Goal: Task Accomplishment & Management: Manage account settings

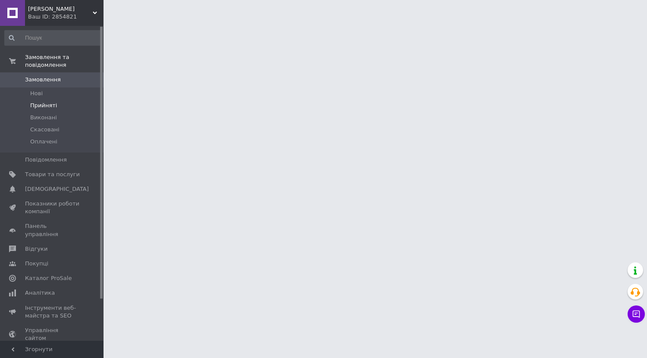
click at [32, 102] on span "Прийняті" at bounding box center [43, 106] width 27 height 8
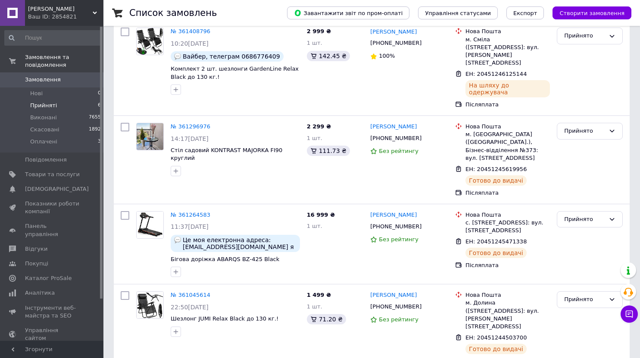
scroll to position [234, 0]
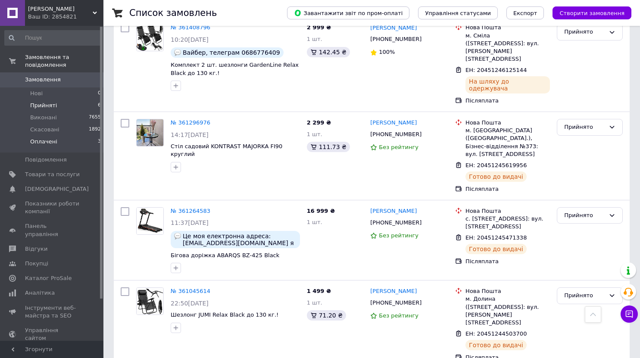
click at [33, 138] on span "Оплачені" at bounding box center [43, 142] width 27 height 8
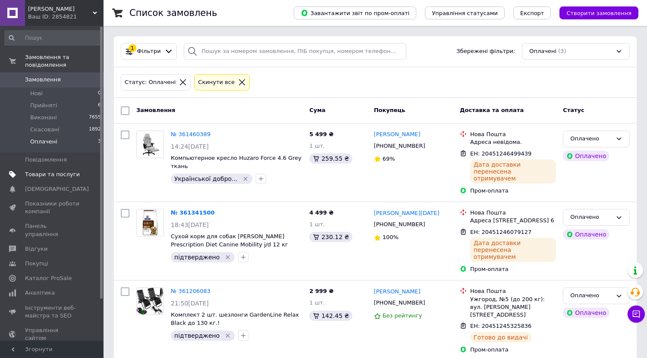
click at [39, 171] on span "Товари та послуги" at bounding box center [52, 175] width 55 height 8
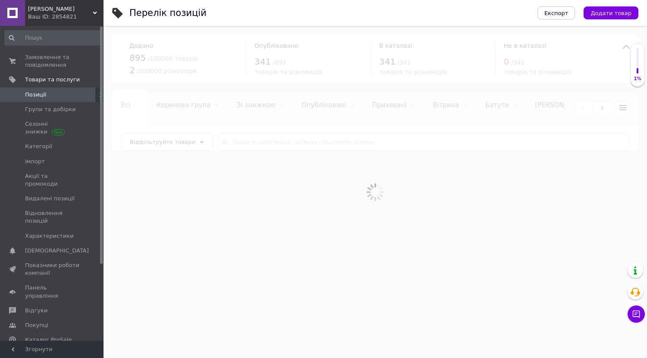
click at [529, 264] on div at bounding box center [375, 192] width 543 height 333
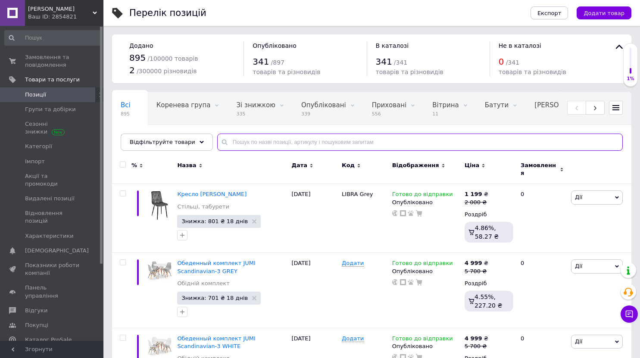
click at [255, 144] on input "text" at bounding box center [420, 142] width 406 height 17
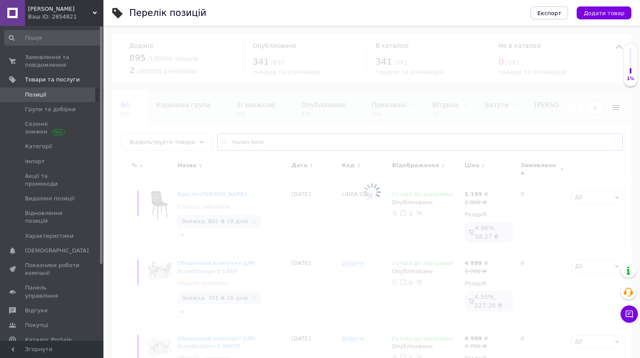
type input "huzaro force"
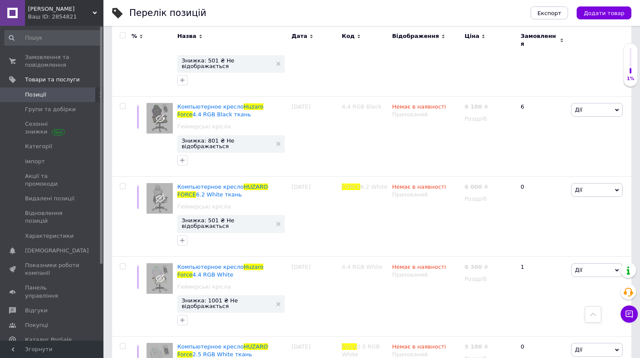
scroll to position [1811, 0]
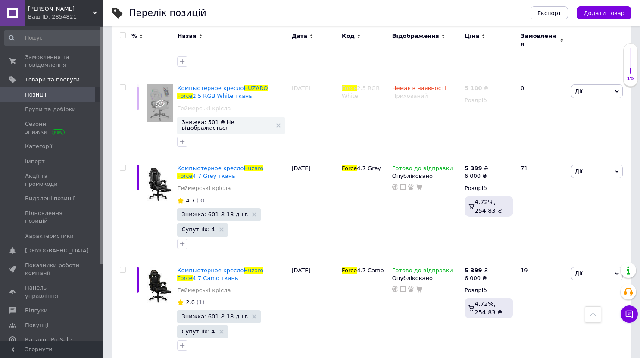
click at [436, 38] on div "Відображення" at bounding box center [426, 36] width 68 height 8
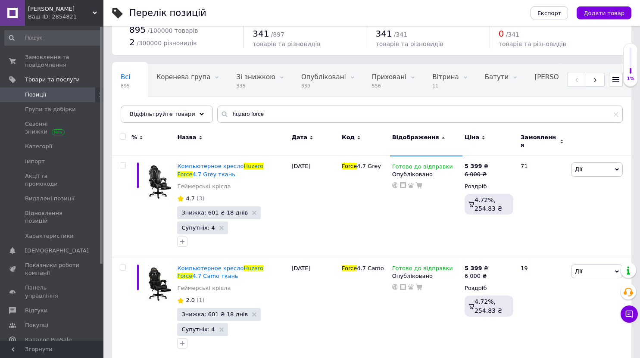
scroll to position [43, 0]
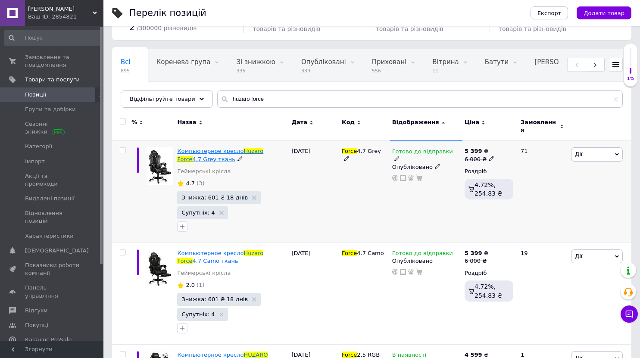
click at [230, 148] on span "Компьютерное кресло" at bounding box center [210, 151] width 66 height 6
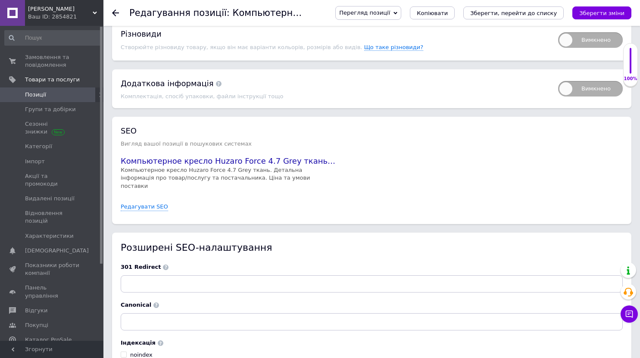
scroll to position [1294, 0]
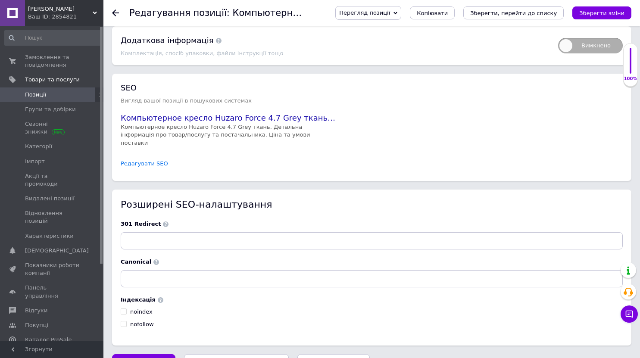
click at [143, 160] on link "Редагувати SEO" at bounding box center [144, 164] width 47 height 8
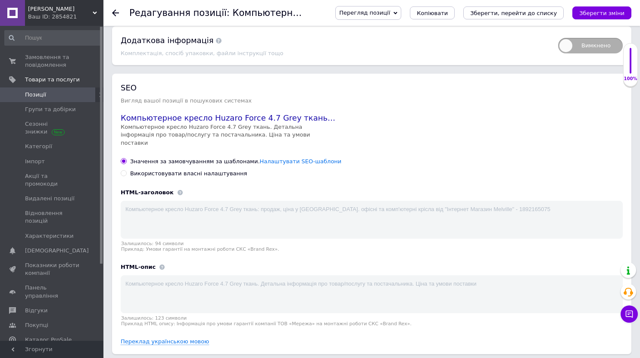
click at [146, 170] on div "Використовувати власні налаштування" at bounding box center [188, 174] width 117 height 8
click at [126, 170] on input "Використовувати власні налаштування" at bounding box center [124, 173] width 6 height 6
radio input "true"
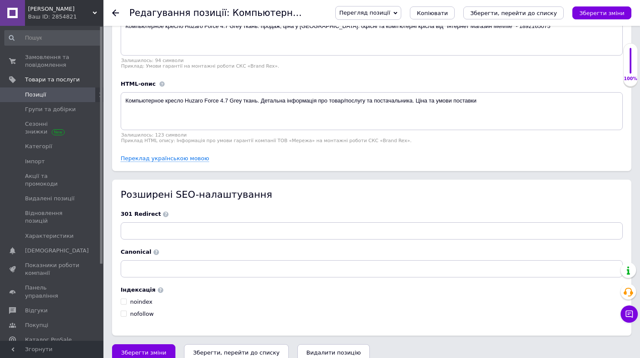
scroll to position [1478, 0]
click at [158, 287] on span at bounding box center [161, 290] width 6 height 6
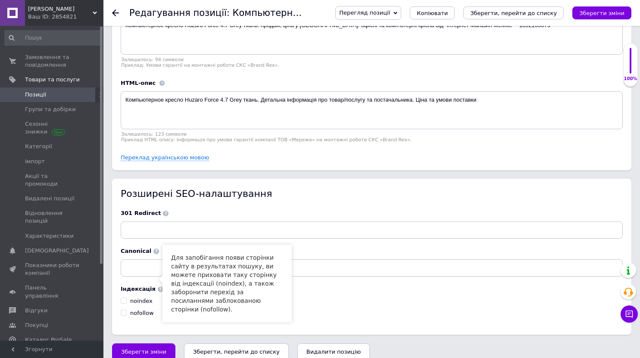
click at [402, 16] on span "Перегляд позиції" at bounding box center [369, 13] width 66 height 14
click at [413, 27] on li "Зберегти та переглянути на сайті" at bounding box center [403, 29] width 135 height 12
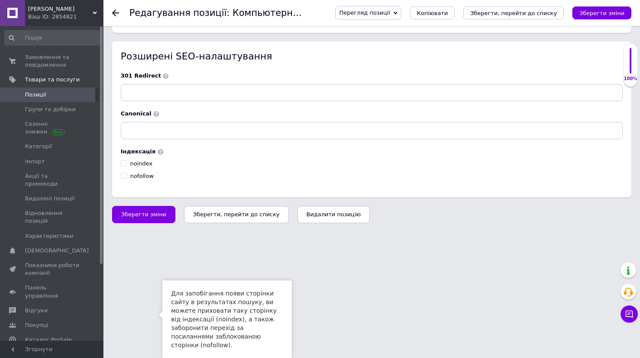
scroll to position [1305, 0]
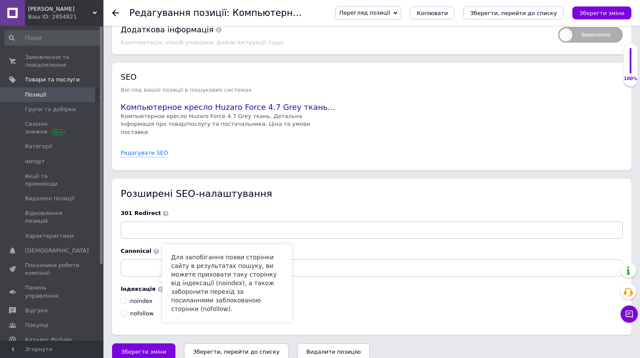
click at [323, 129] on div "SEO Вигляд вашої позиції в пошукових системах Компьютерное кресло Huzaro Force …" at bounding box center [372, 117] width 502 height 90
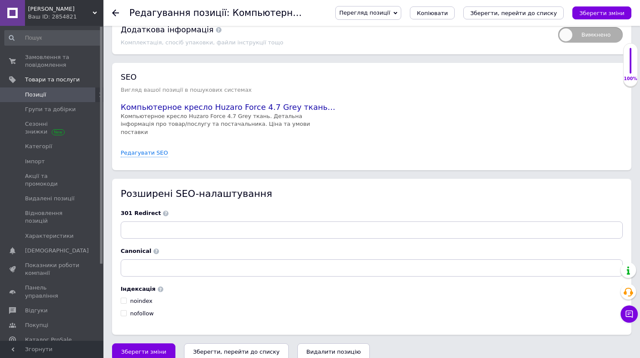
click at [144, 138] on div "SEO Вигляд вашої позиції в пошукових системах Компьютерное кресло Huzaro Force …" at bounding box center [372, 117] width 502 height 90
click at [147, 149] on link "Редагувати SEO" at bounding box center [144, 153] width 47 height 8
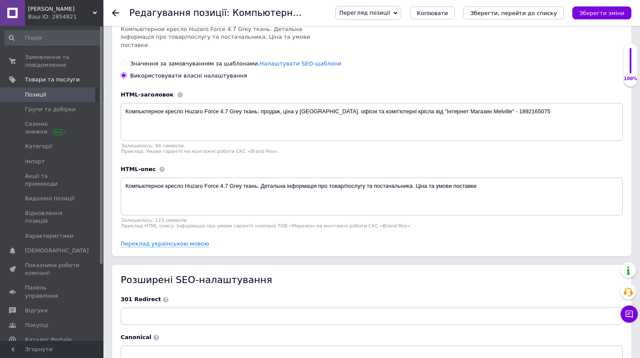
scroll to position [1478, 0]
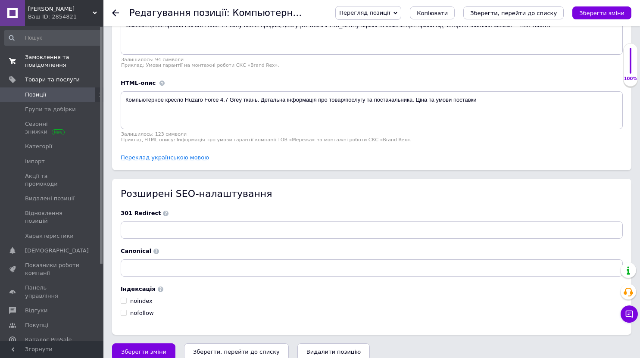
click at [35, 53] on span "Замовлення та повідомлення" at bounding box center [52, 61] width 55 height 16
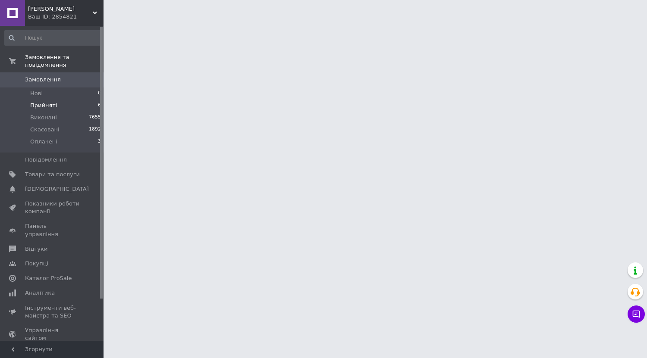
click at [40, 102] on span "Прийняті" at bounding box center [43, 106] width 27 height 8
